Goal: Navigation & Orientation: Find specific page/section

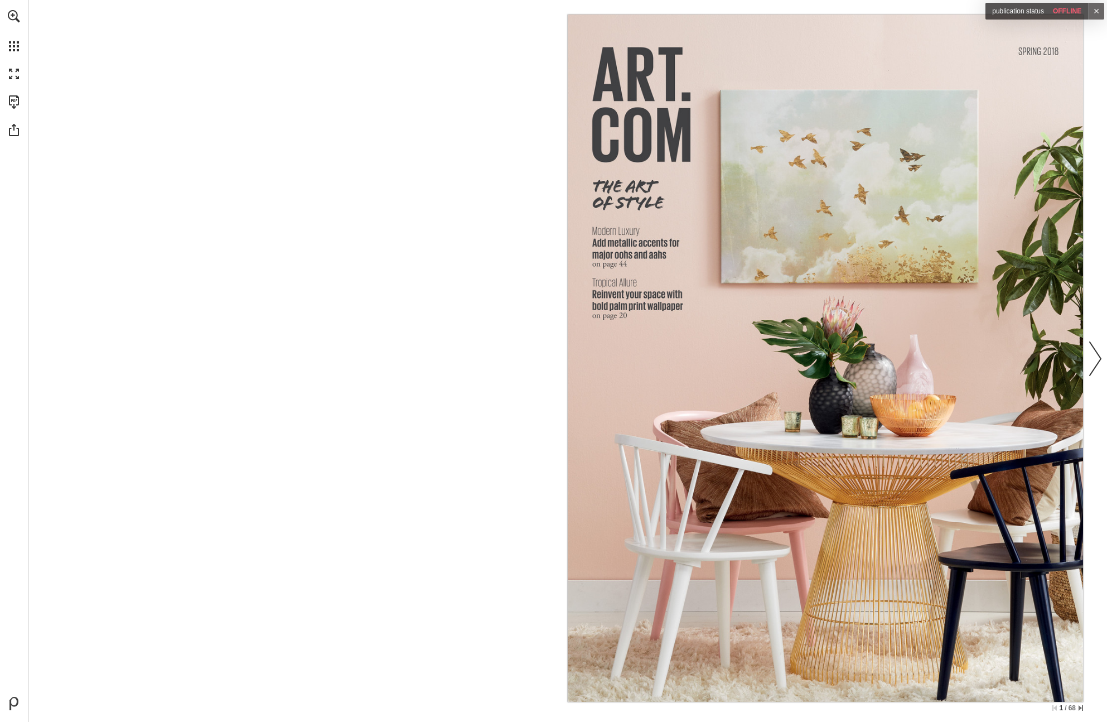
click at [886, 204] on nav "Publication Content - Ventura - Secondary generator" at bounding box center [825, 358] width 515 height 687
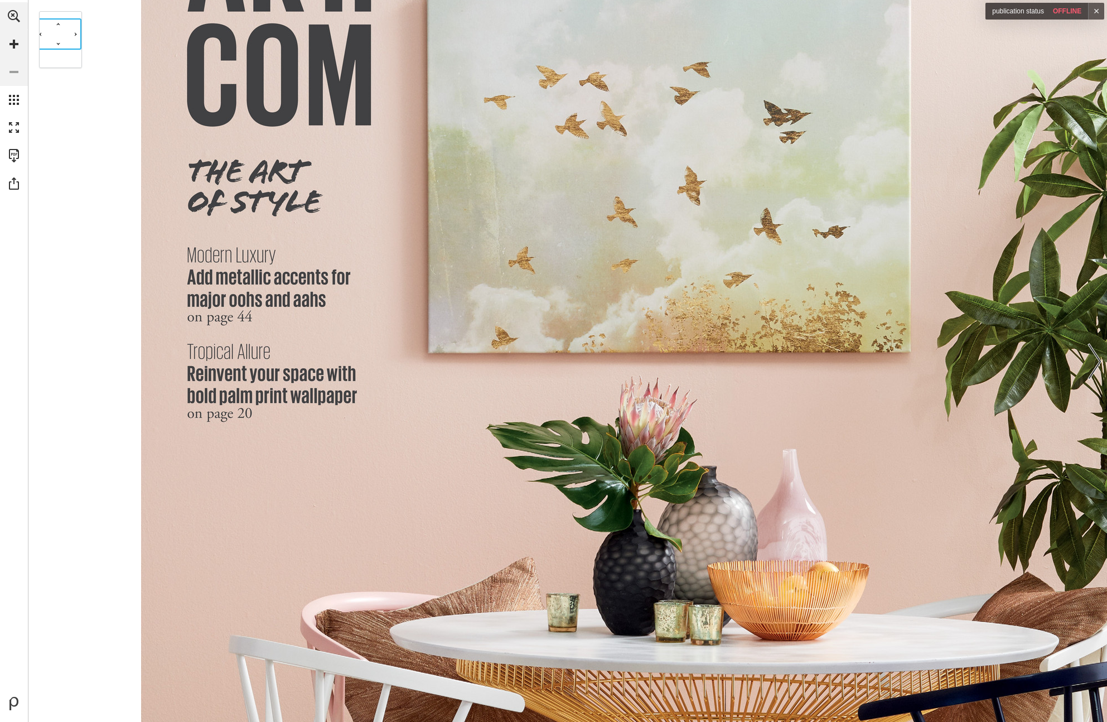
click at [886, 204] on nav "Publication Content - Ventura - Secondary generator" at bounding box center [624, 493] width 966 height 1288
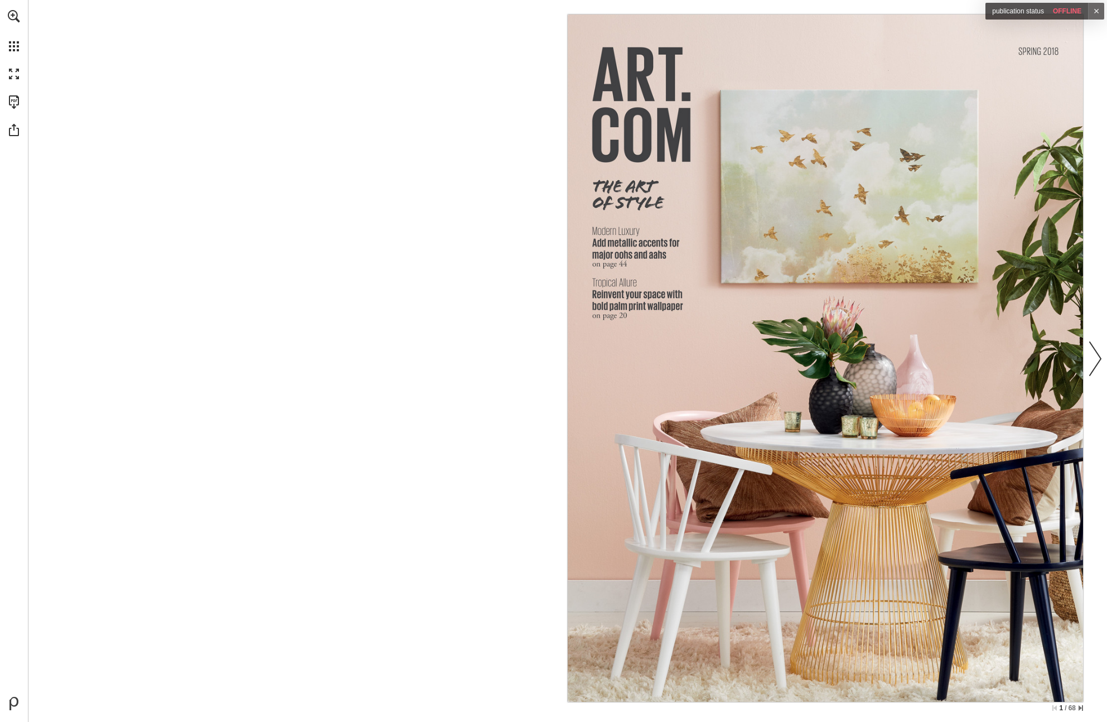
click at [472, 384] on div at bounding box center [309, 358] width 515 height 687
